Goal: Task Accomplishment & Management: Manage account settings

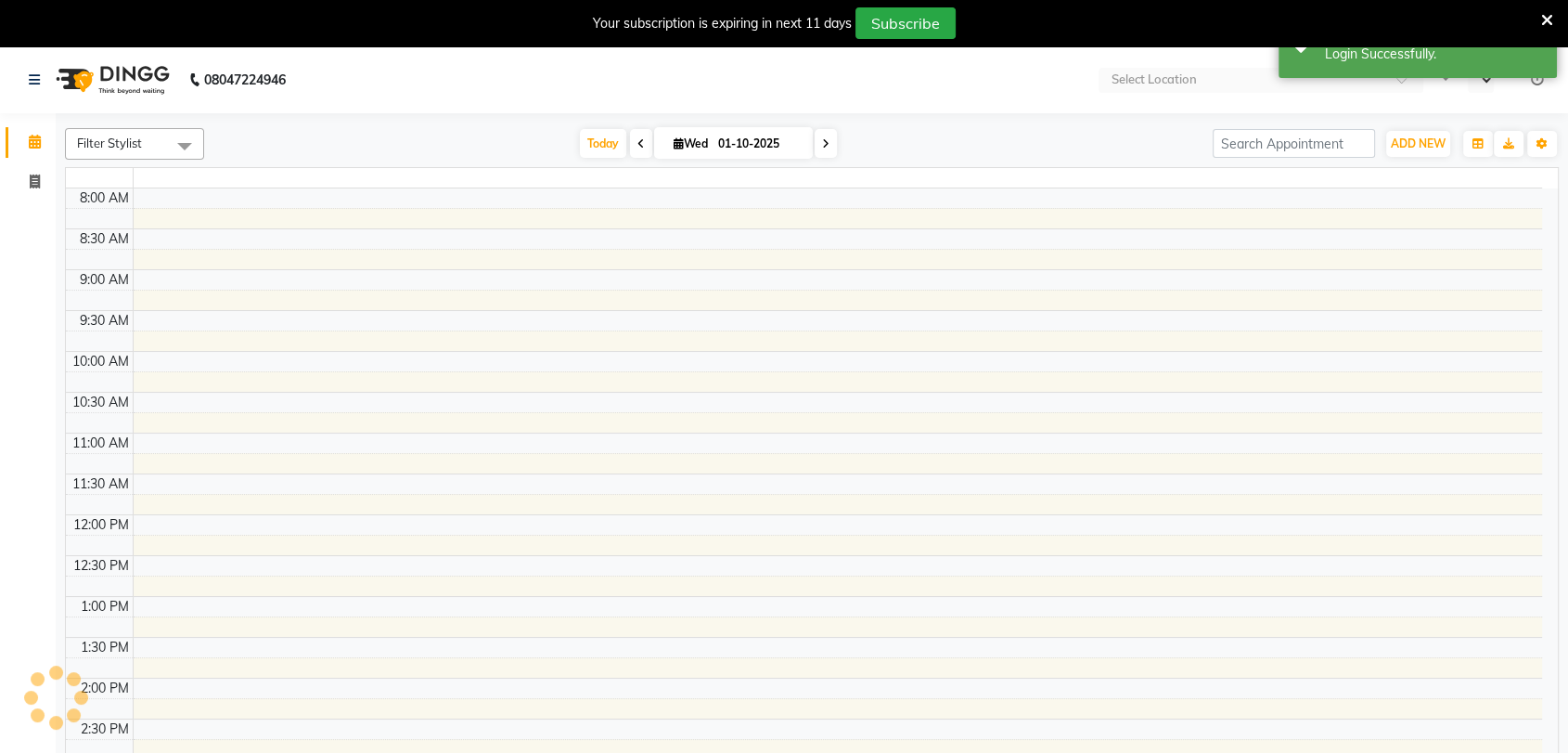
select select "en"
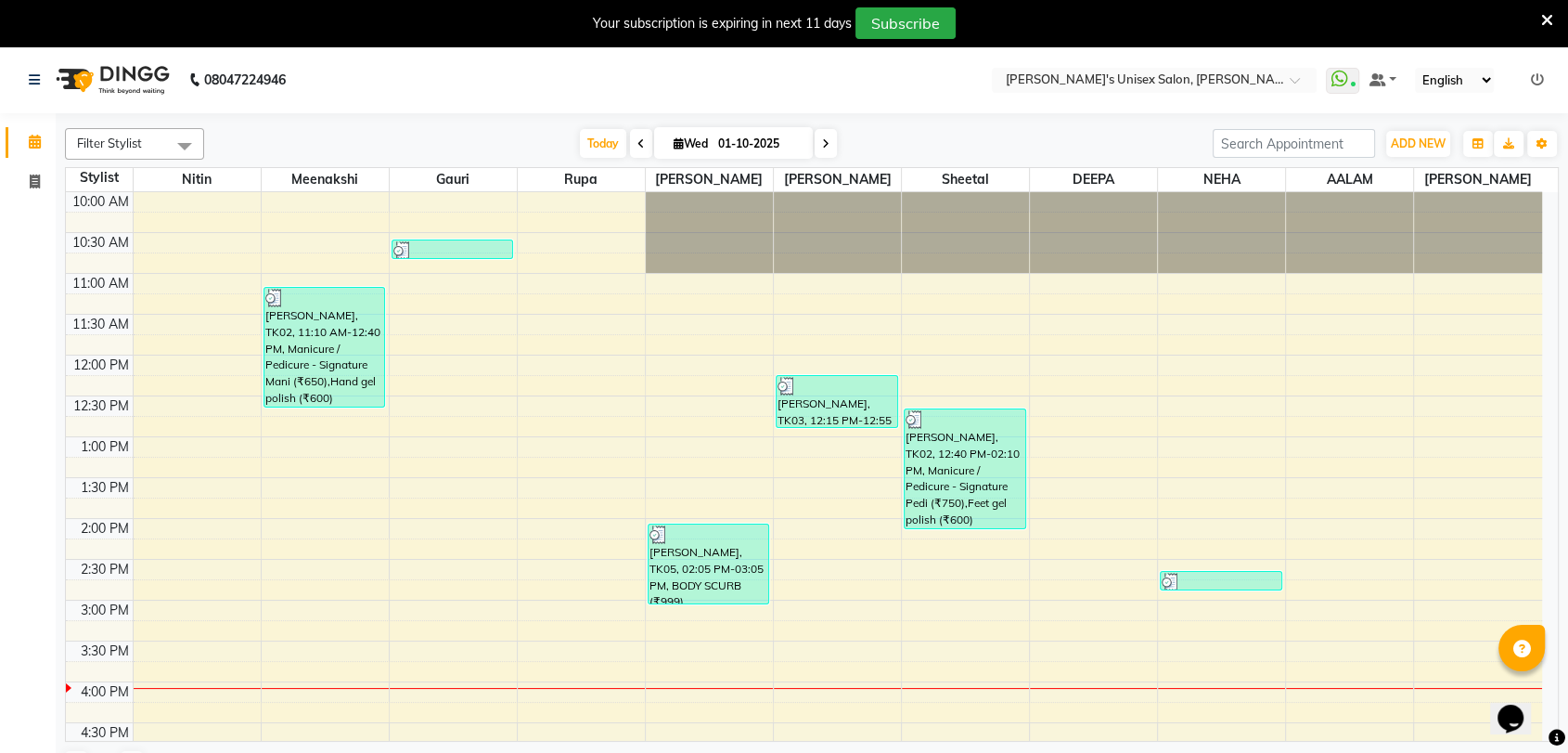
click at [1548, 13] on icon at bounding box center [1547, 20] width 12 height 17
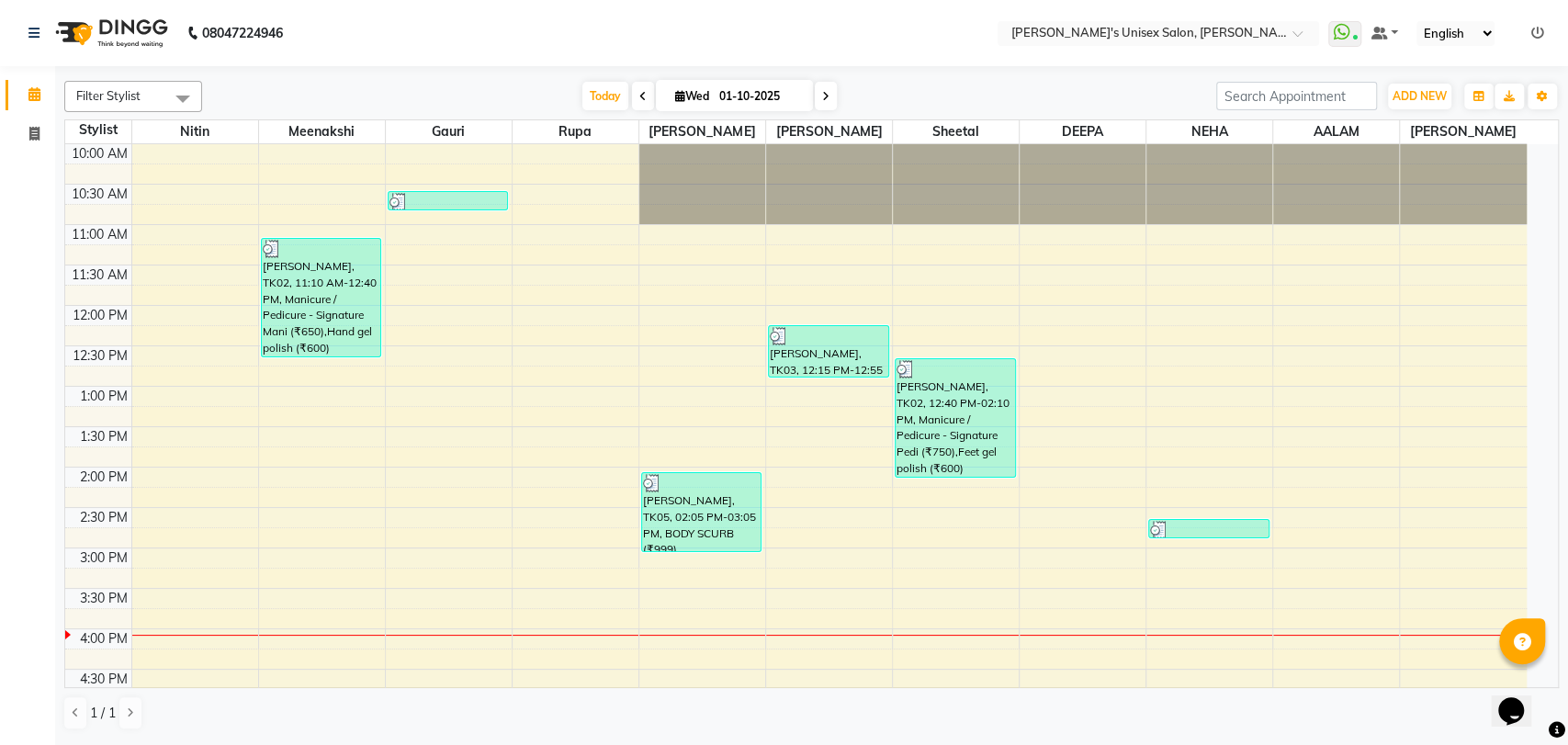
click at [1538, 39] on icon at bounding box center [1537, 33] width 13 height 13
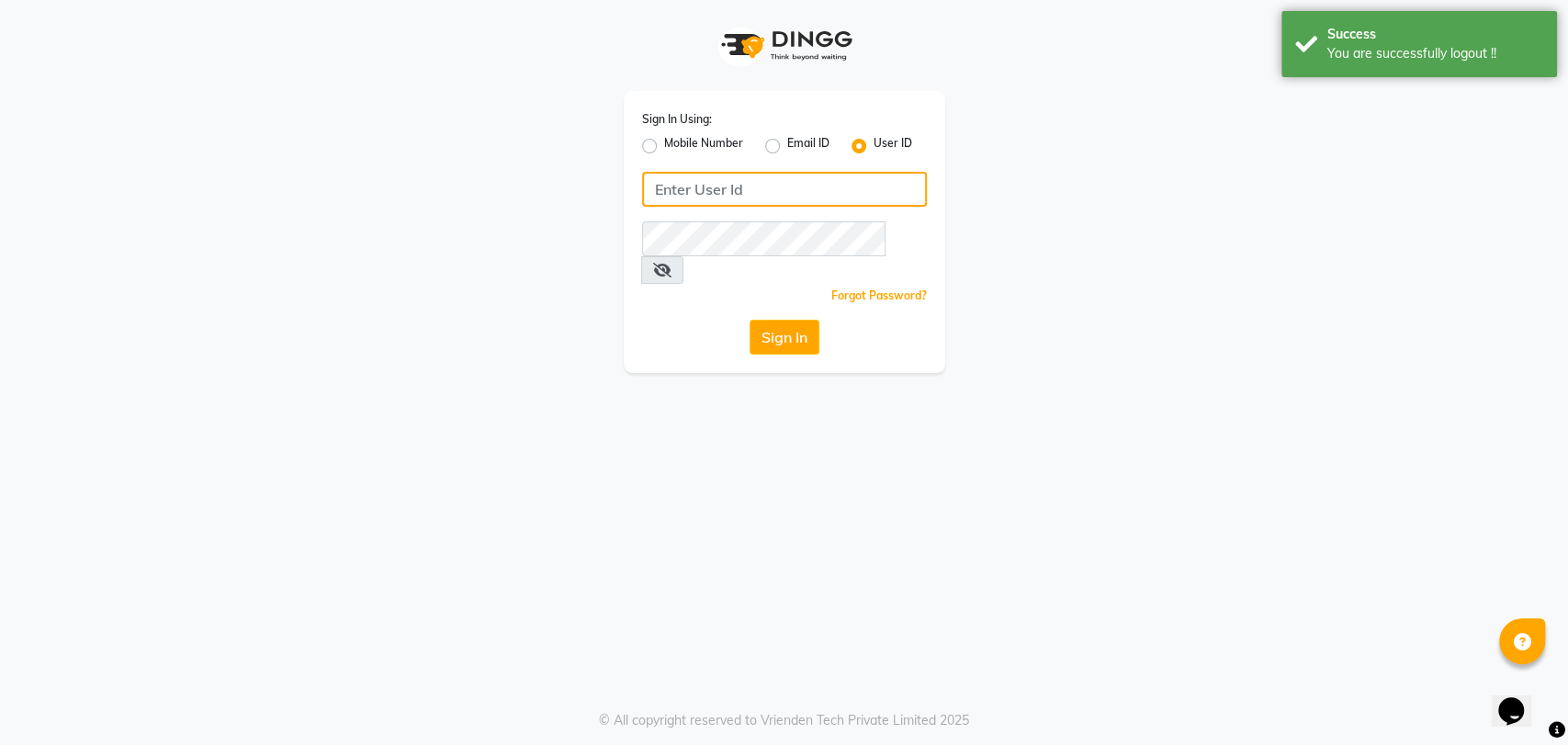
type input "5533992244"
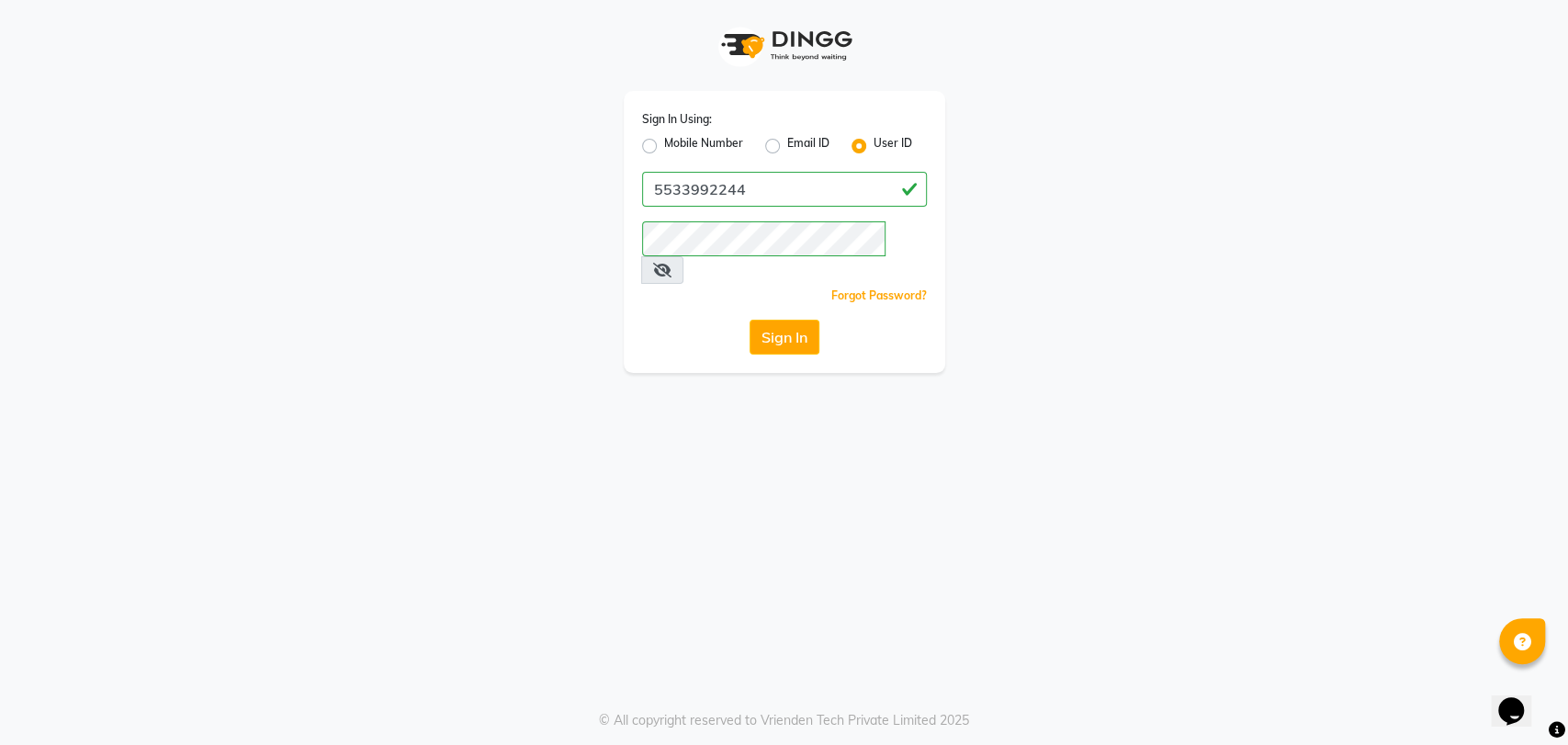
click at [664, 142] on label "Mobile Number" at bounding box center [703, 146] width 79 height 22
click at [664, 142] on input "Mobile Number" at bounding box center [670, 141] width 12 height 12
radio input "true"
radio input "false"
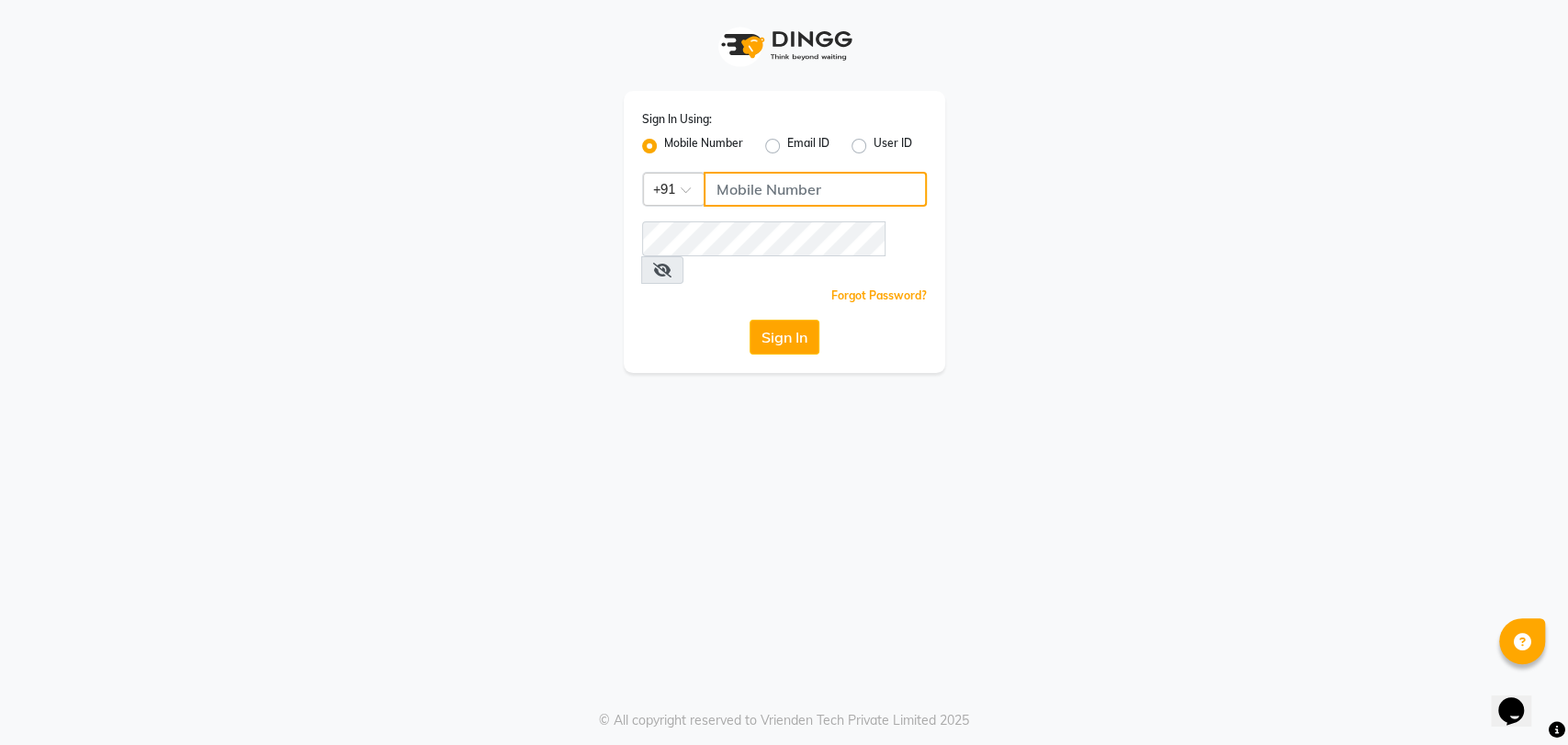
click at [816, 185] on input "Username" at bounding box center [815, 189] width 223 height 35
type input "9967799241"
click at [672, 263] on icon at bounding box center [662, 270] width 19 height 15
click at [670, 263] on icon at bounding box center [661, 270] width 17 height 15
click at [797, 320] on button "Sign In" at bounding box center [784, 337] width 70 height 35
